Goal: Information Seeking & Learning: Learn about a topic

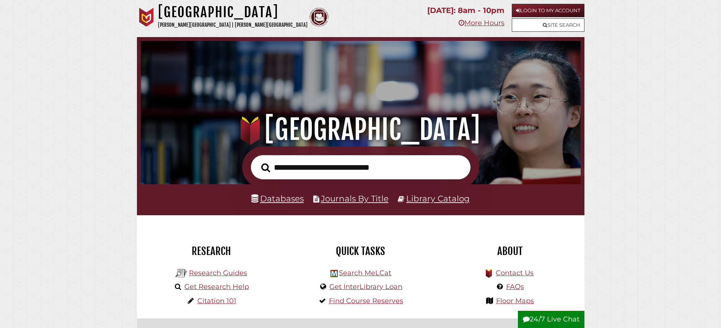
scroll to position [145, 436]
click at [274, 200] on link "Databases" at bounding box center [277, 199] width 52 height 10
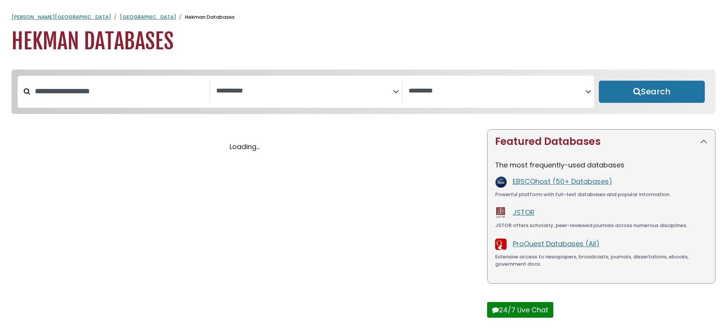
select select "Database Subject Filter"
select select "Database Vendors Filter"
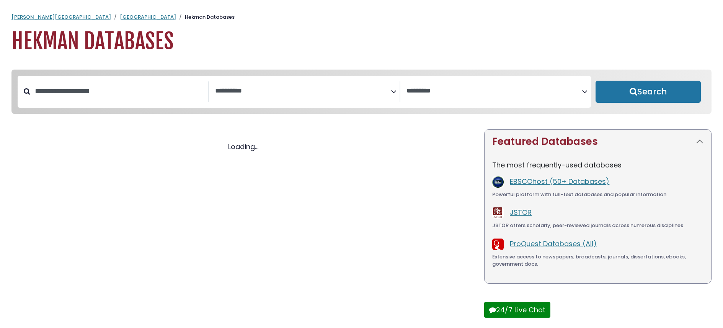
select select "Database Subject Filter"
select select "Database Vendors Filter"
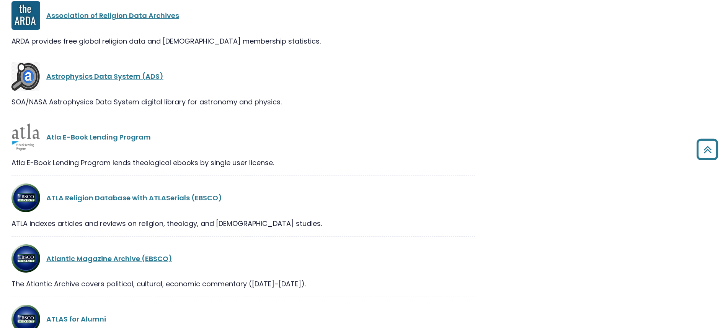
scroll to position [2009, 0]
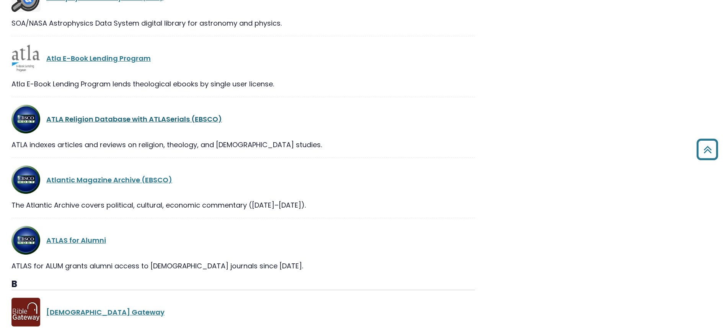
click at [96, 120] on link "ATLA Religion Database with ATLASerials (EBSCO)" at bounding box center [134, 119] width 176 height 10
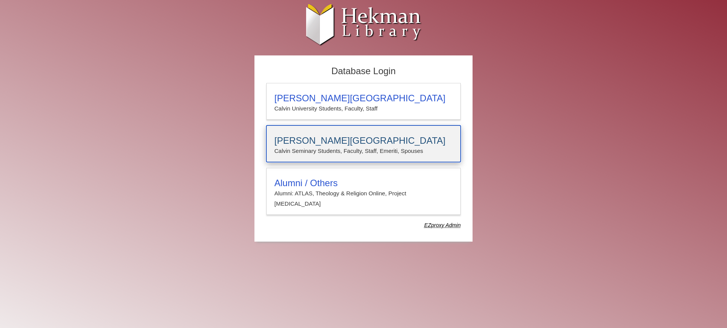
click at [359, 148] on p "Calvin Seminary Students, Faculty, Staff, Emeriti, Spouses" at bounding box center [363, 151] width 178 height 10
